Goal: Task Accomplishment & Management: Complete application form

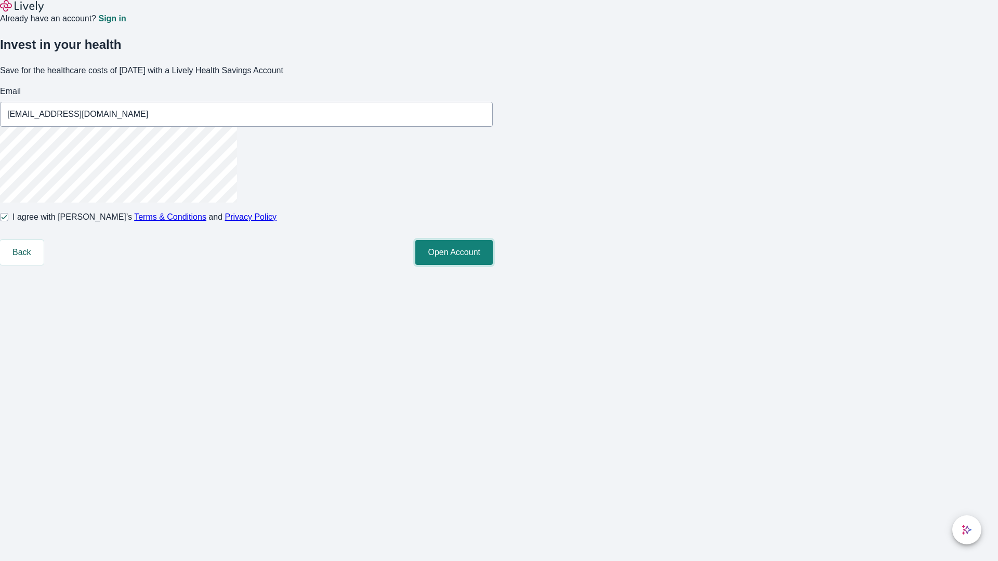
click at [493, 265] on button "Open Account" at bounding box center [453, 252] width 77 height 25
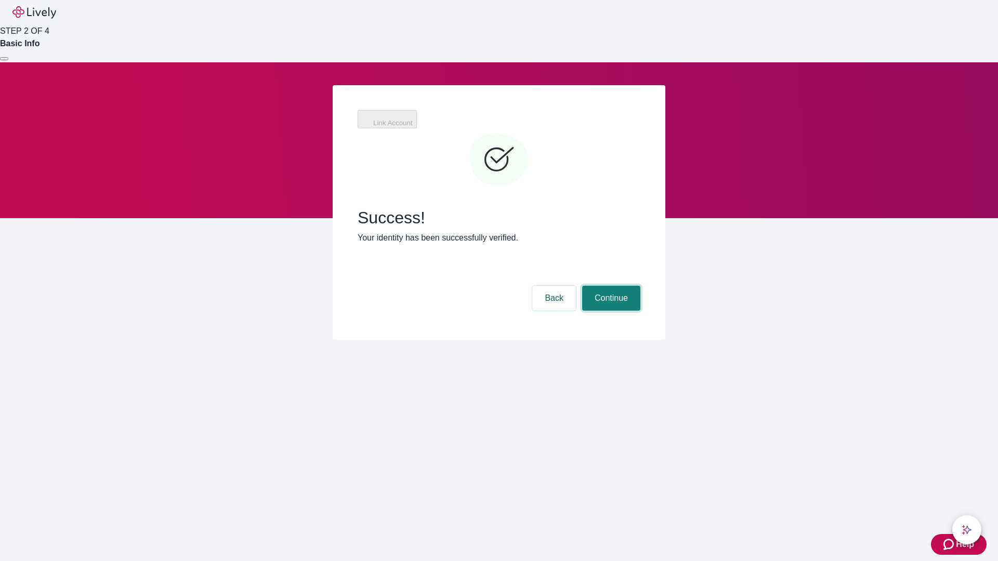
click at [610, 286] on button "Continue" at bounding box center [611, 298] width 58 height 25
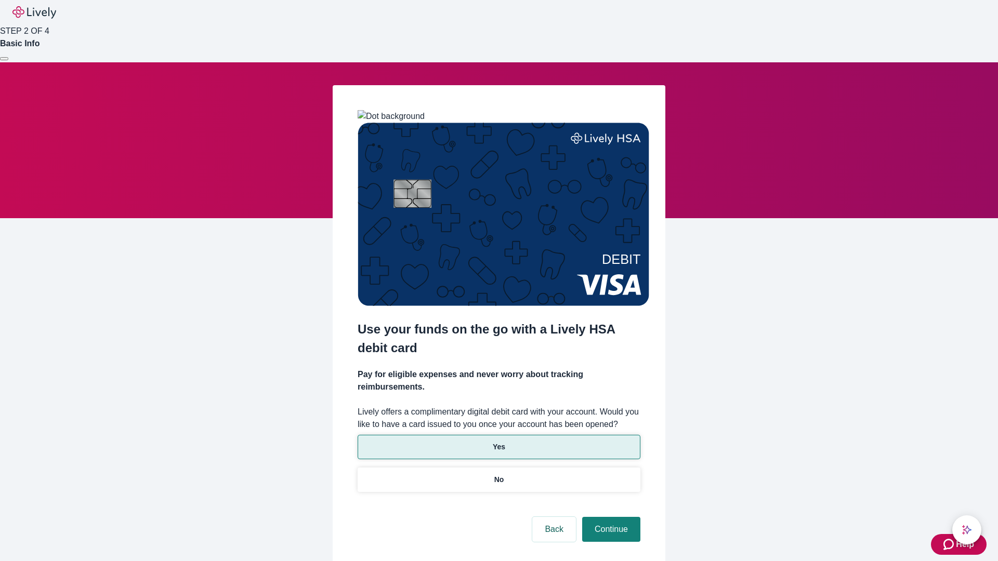
click at [499, 442] on p "Yes" at bounding box center [499, 447] width 12 height 11
click at [610, 517] on button "Continue" at bounding box center [611, 529] width 58 height 25
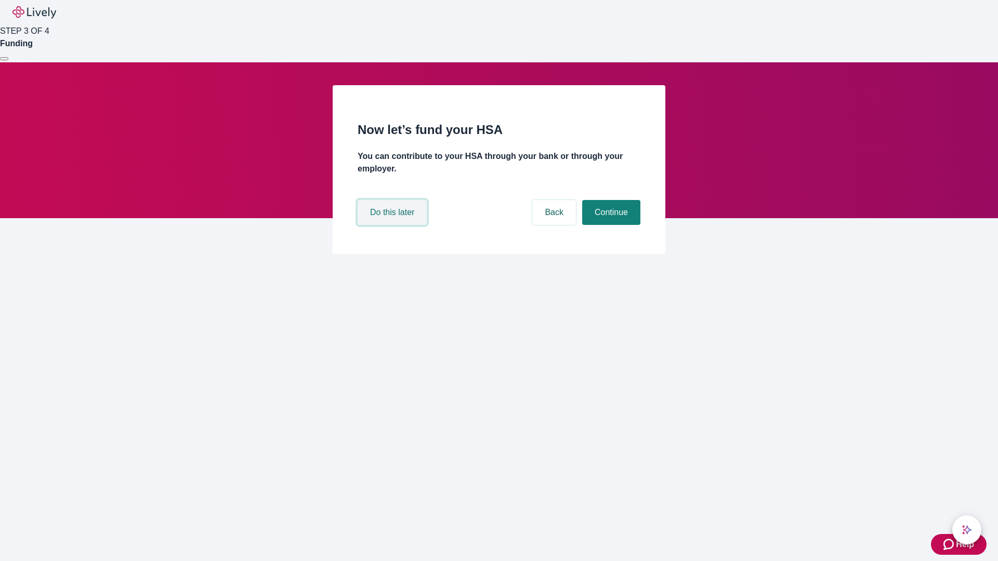
click at [394, 225] on button "Do this later" at bounding box center [392, 212] width 69 height 25
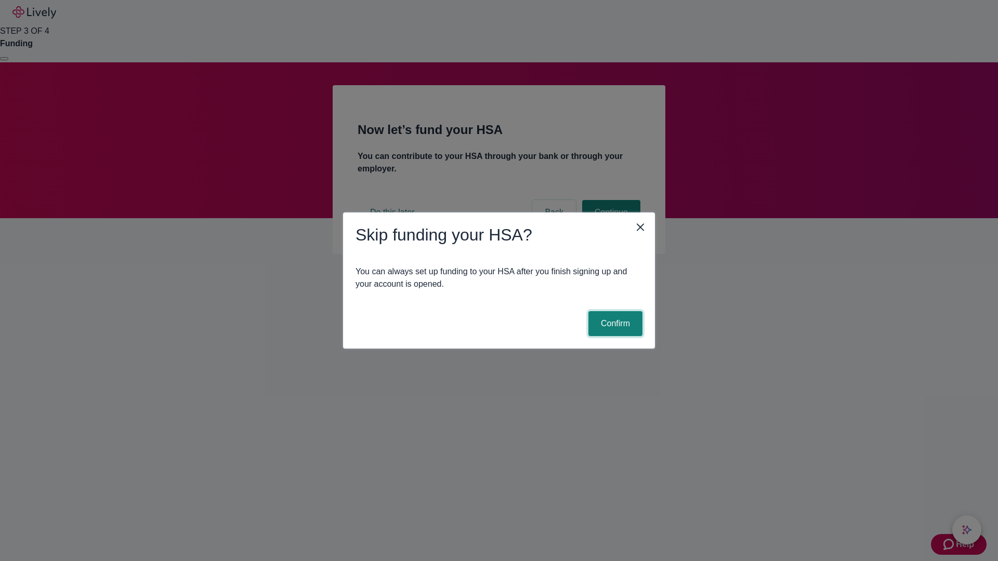
click at [614, 324] on button "Confirm" at bounding box center [615, 323] width 54 height 25
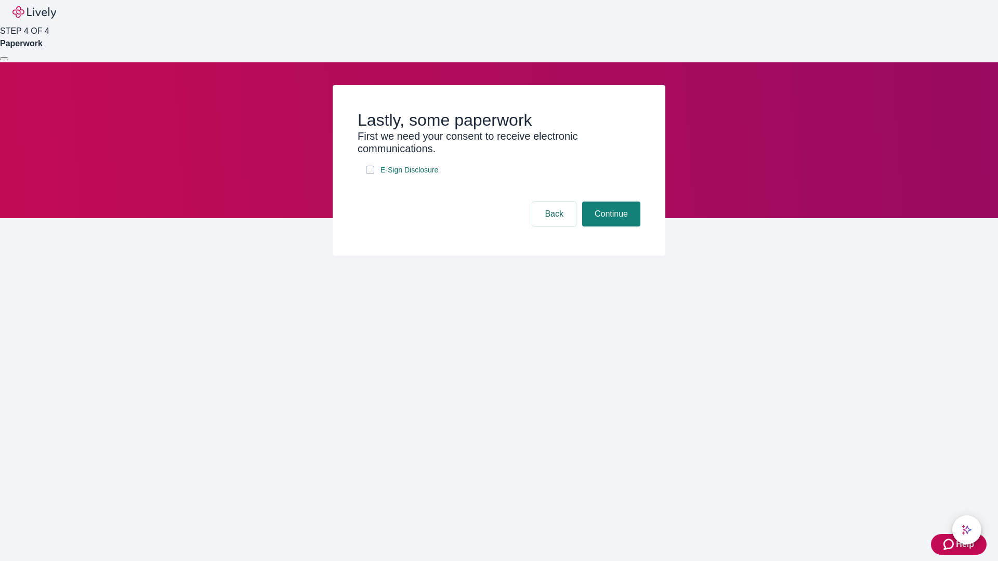
click at [370, 174] on input "E-Sign Disclosure" at bounding box center [370, 170] width 8 height 8
checkbox input "true"
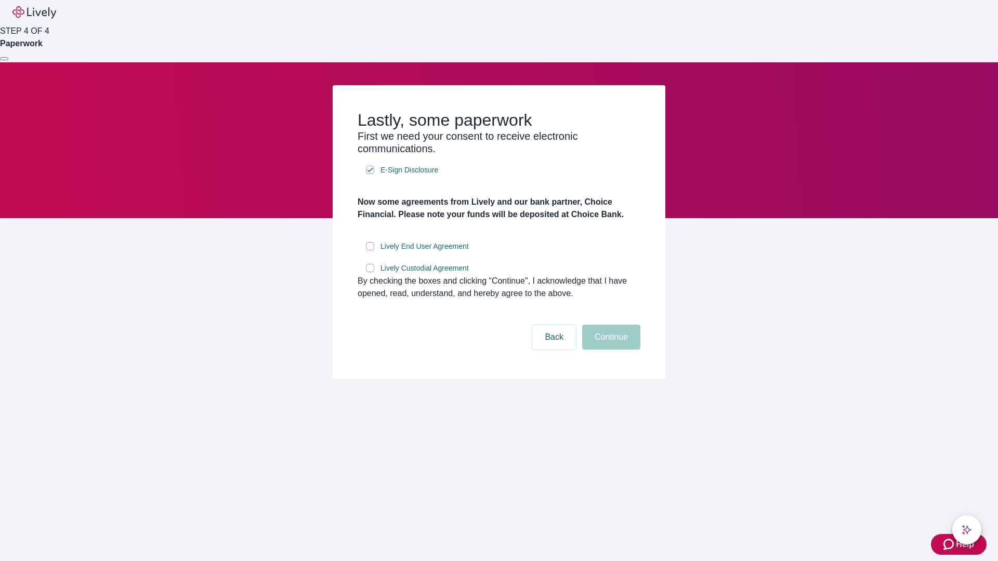
click at [370, 251] on input "Lively End User Agreement" at bounding box center [370, 246] width 8 height 8
checkbox input "true"
click at [370, 272] on input "Lively Custodial Agreement" at bounding box center [370, 268] width 8 height 8
checkbox input "true"
click at [610, 350] on button "Continue" at bounding box center [611, 337] width 58 height 25
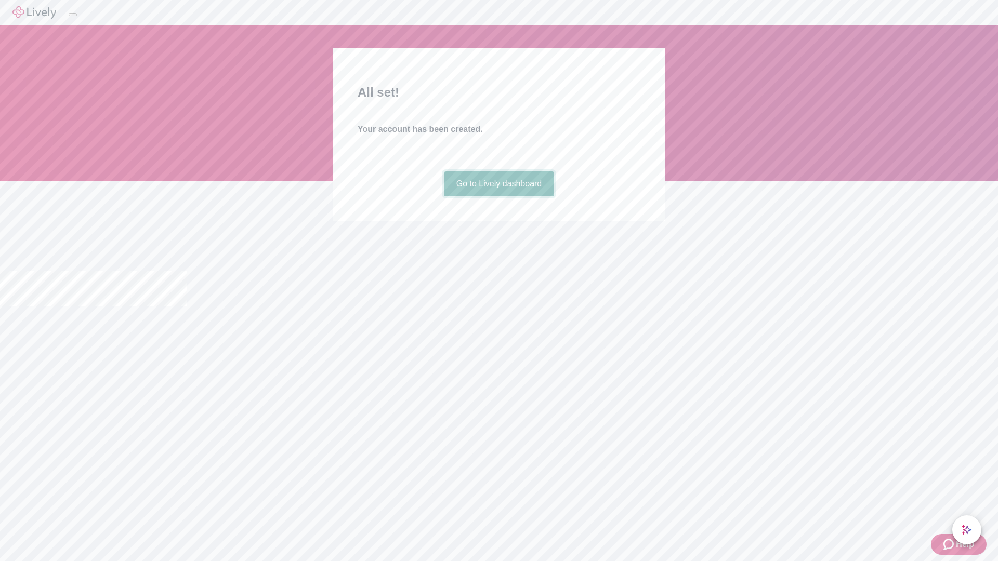
click at [499, 197] on link "Go to Lively dashboard" at bounding box center [499, 184] width 111 height 25
